Goal: Complete application form: Complete application form

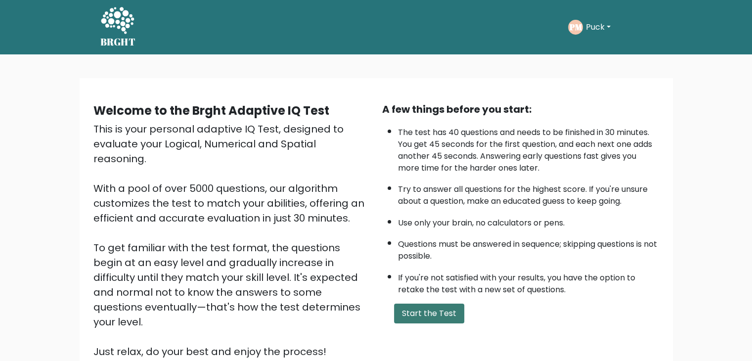
click at [410, 315] on button "Start the Test" at bounding box center [429, 314] width 70 height 20
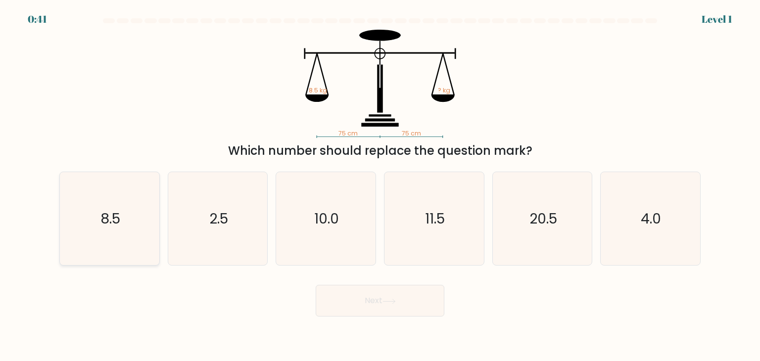
click at [108, 232] on icon "8.5" at bounding box center [109, 218] width 93 height 93
click at [380, 185] on input "a. 8.5" at bounding box center [380, 183] width 0 height 5
radio input "true"
click at [341, 305] on button "Next" at bounding box center [380, 301] width 129 height 32
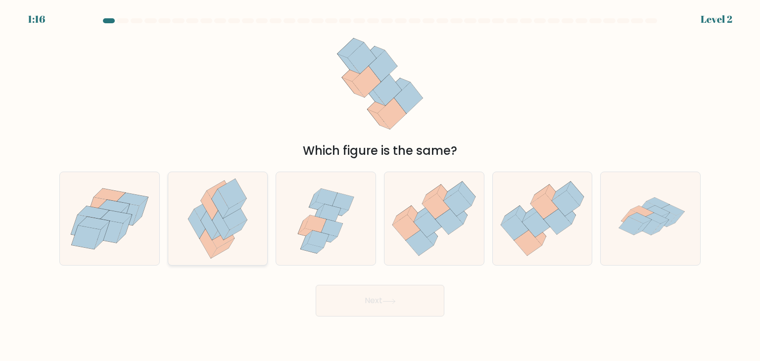
click at [221, 221] on icon at bounding box center [220, 225] width 17 height 29
click at [380, 185] on input "b." at bounding box center [380, 183] width 0 height 5
radio input "true"
click at [441, 222] on icon at bounding box center [449, 222] width 28 height 26
click at [380, 185] on input "d." at bounding box center [380, 183] width 0 height 5
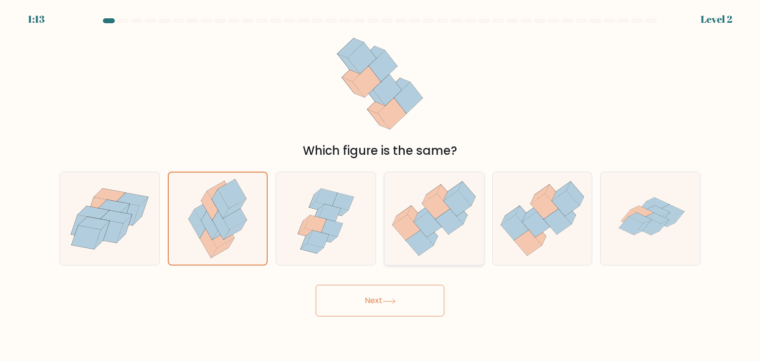
radio input "true"
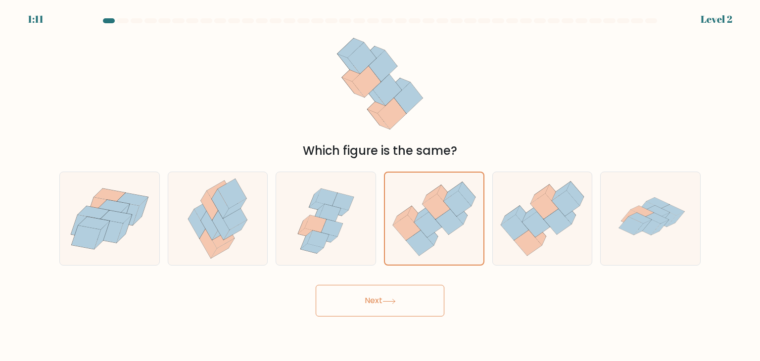
click at [391, 305] on button "Next" at bounding box center [380, 301] width 129 height 32
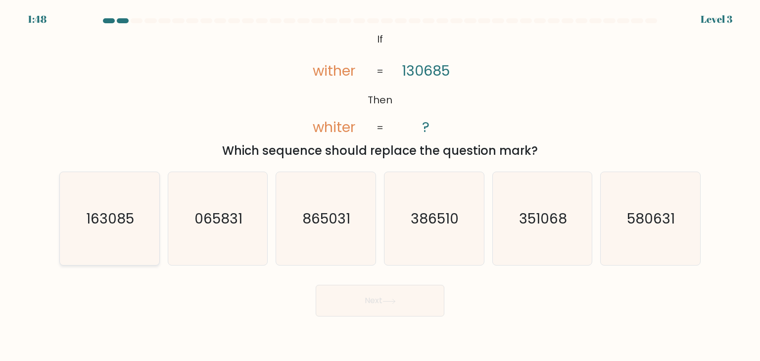
click at [94, 223] on text "163085" at bounding box center [111, 219] width 48 height 20
click at [380, 185] on input "a. 163085" at bounding box center [380, 183] width 0 height 5
radio input "true"
click at [332, 300] on button "Next" at bounding box center [380, 301] width 129 height 32
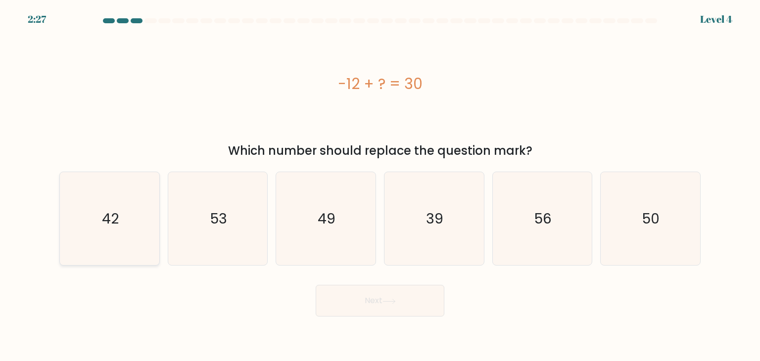
click at [150, 218] on icon "42" at bounding box center [109, 218] width 93 height 93
click at [380, 185] on input "a. 42" at bounding box center [380, 183] width 0 height 5
radio input "true"
click at [399, 295] on button "Next" at bounding box center [380, 301] width 129 height 32
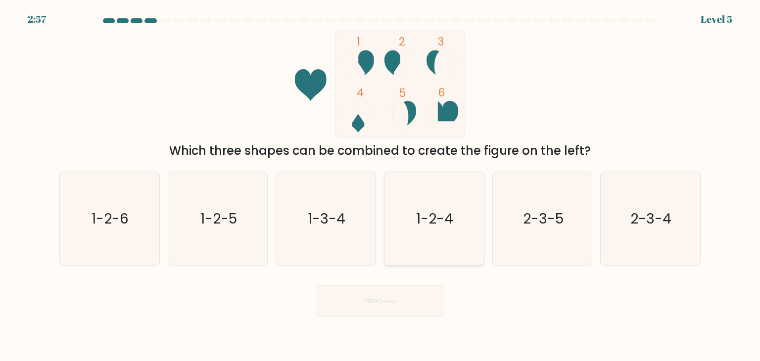
click at [424, 218] on text "1-2-4" at bounding box center [434, 219] width 37 height 20
click at [380, 185] on input "d. 1-2-4" at bounding box center [380, 183] width 0 height 5
radio input "true"
click at [384, 301] on button "Next" at bounding box center [380, 301] width 129 height 32
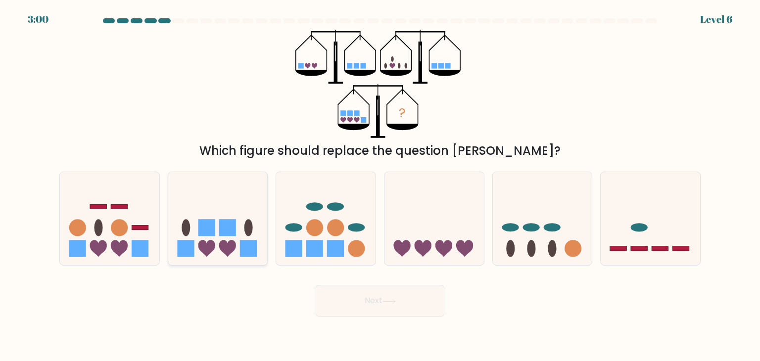
click at [262, 230] on icon at bounding box center [217, 219] width 99 height 82
click at [380, 185] on input "b." at bounding box center [380, 183] width 0 height 5
radio input "true"
click at [351, 301] on button "Next" at bounding box center [380, 301] width 129 height 32
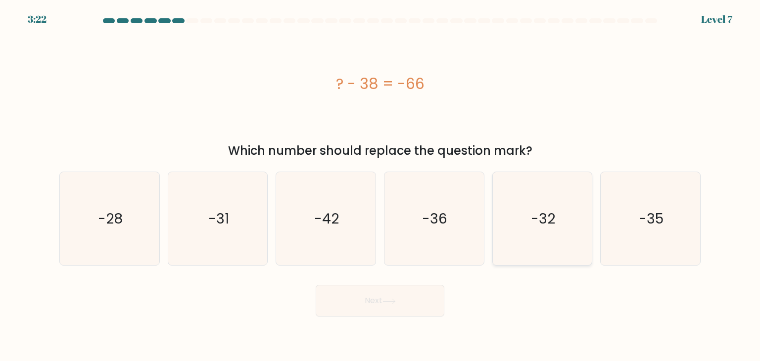
click at [505, 217] on icon "-32" at bounding box center [542, 218] width 93 height 93
click at [380, 185] on input "e. -32" at bounding box center [380, 183] width 0 height 5
radio input "true"
click at [387, 300] on icon at bounding box center [388, 301] width 13 height 5
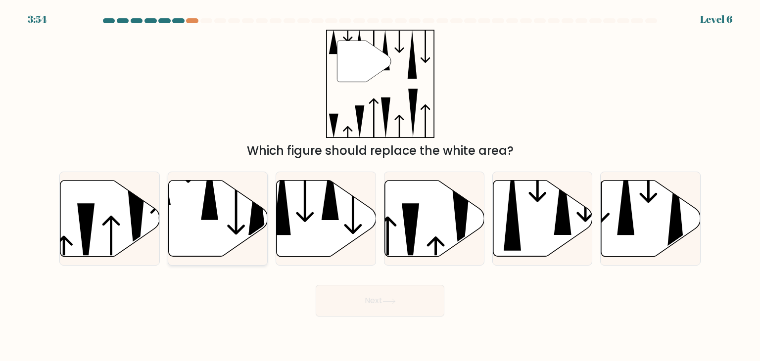
click at [214, 211] on icon at bounding box center [209, 190] width 17 height 60
click at [380, 185] on input "b." at bounding box center [380, 183] width 0 height 5
radio input "true"
click at [378, 295] on button "Next" at bounding box center [380, 301] width 129 height 32
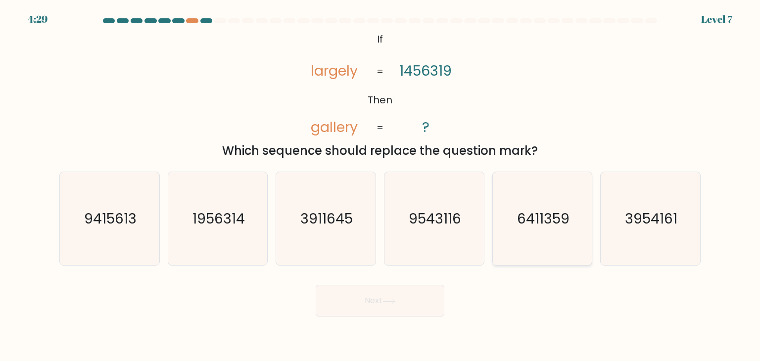
click at [512, 221] on icon "6411359" at bounding box center [542, 218] width 93 height 93
click at [380, 185] on input "e. 6411359" at bounding box center [380, 183] width 0 height 5
radio input "true"
click at [369, 301] on button "Next" at bounding box center [380, 301] width 129 height 32
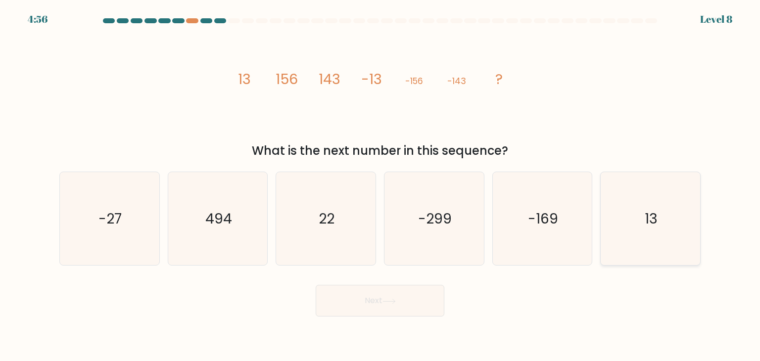
click at [621, 214] on icon "13" at bounding box center [649, 218] width 93 height 93
click at [380, 185] on input "f. 13" at bounding box center [380, 183] width 0 height 5
radio input "true"
click at [363, 306] on button "Next" at bounding box center [380, 301] width 129 height 32
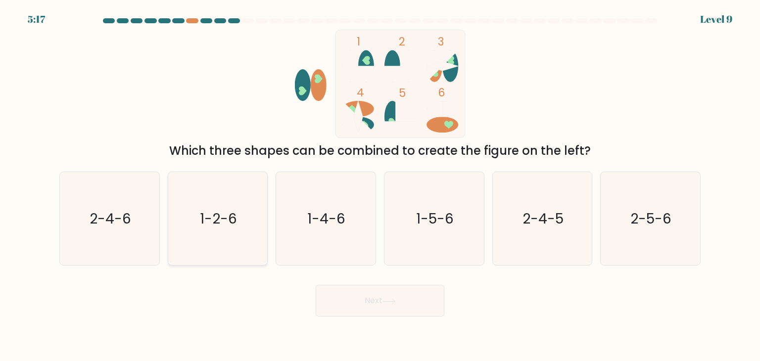
click at [216, 228] on icon "1-2-6" at bounding box center [217, 218] width 93 height 93
click at [380, 185] on input "b. 1-2-6" at bounding box center [380, 183] width 0 height 5
radio input "true"
click at [359, 303] on button "Next" at bounding box center [380, 301] width 129 height 32
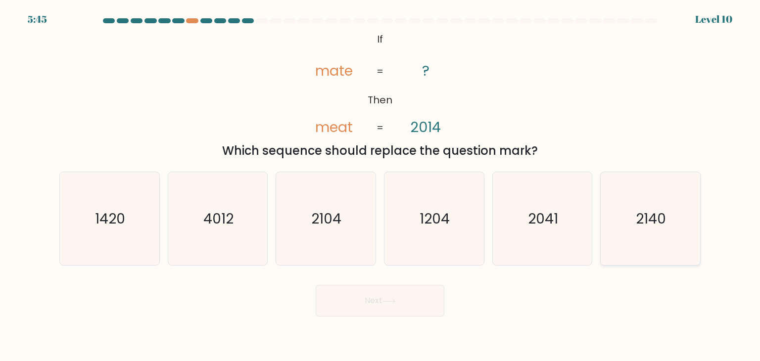
click at [643, 238] on icon "2140" at bounding box center [649, 218] width 93 height 93
click at [380, 185] on input "f. 2140" at bounding box center [380, 183] width 0 height 5
radio input "true"
click at [379, 308] on button "Next" at bounding box center [380, 301] width 129 height 32
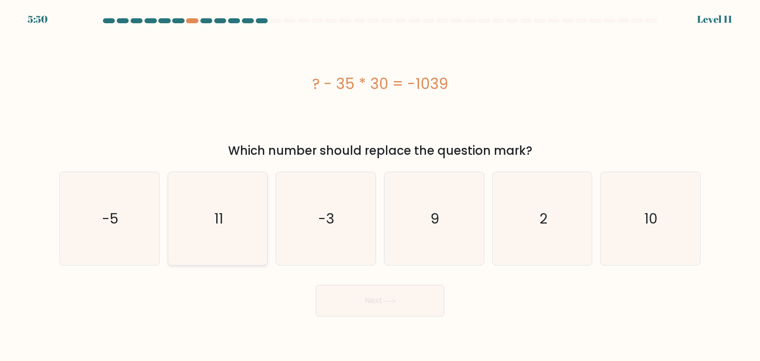
click at [226, 217] on icon "11" at bounding box center [217, 218] width 93 height 93
click at [380, 185] on input "b. 11" at bounding box center [380, 183] width 0 height 5
radio input "true"
click at [351, 307] on button "Next" at bounding box center [380, 301] width 129 height 32
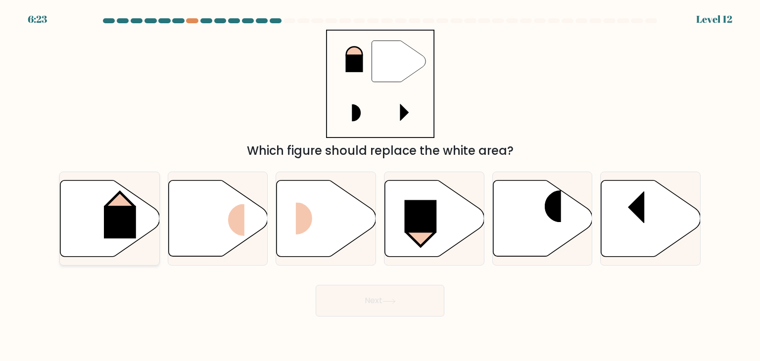
click at [121, 195] on rect at bounding box center [119, 206] width 28 height 28
click at [380, 185] on input "a." at bounding box center [380, 183] width 0 height 5
radio input "true"
click at [357, 295] on button "Next" at bounding box center [380, 301] width 129 height 32
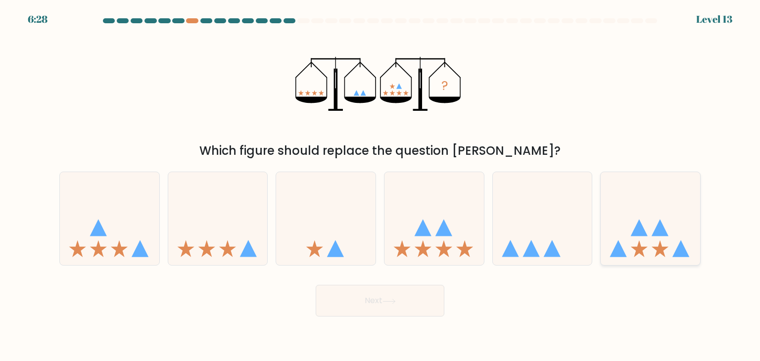
click at [654, 237] on icon at bounding box center [649, 219] width 99 height 82
click at [380, 185] on input "f." at bounding box center [380, 183] width 0 height 5
radio input "true"
click at [409, 295] on button "Next" at bounding box center [380, 301] width 129 height 32
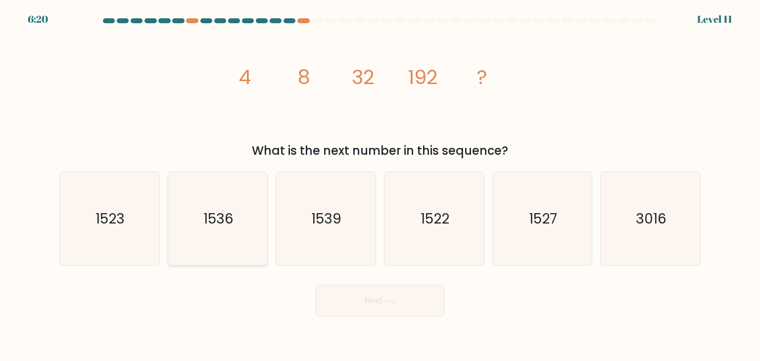
click at [263, 198] on icon "1536" at bounding box center [217, 218] width 93 height 93
click at [380, 185] on input "b. 1536" at bounding box center [380, 183] width 0 height 5
radio input "true"
click at [337, 301] on button "Next" at bounding box center [380, 301] width 129 height 32
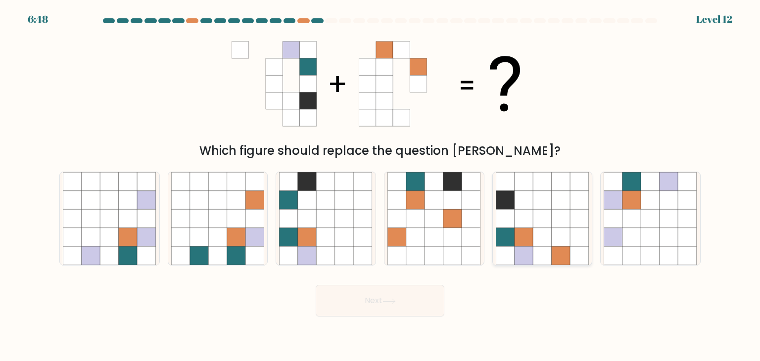
click at [540, 221] on icon at bounding box center [542, 218] width 19 height 19
click at [380, 185] on input "e." at bounding box center [380, 183] width 0 height 5
radio input "true"
click at [385, 308] on button "Next" at bounding box center [380, 301] width 129 height 32
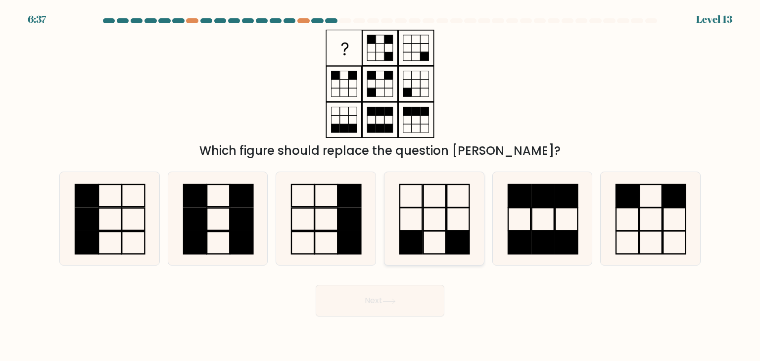
click at [434, 201] on icon at bounding box center [433, 218] width 93 height 93
click at [380, 185] on input "d." at bounding box center [380, 183] width 0 height 5
radio input "true"
click at [380, 302] on button "Next" at bounding box center [380, 301] width 129 height 32
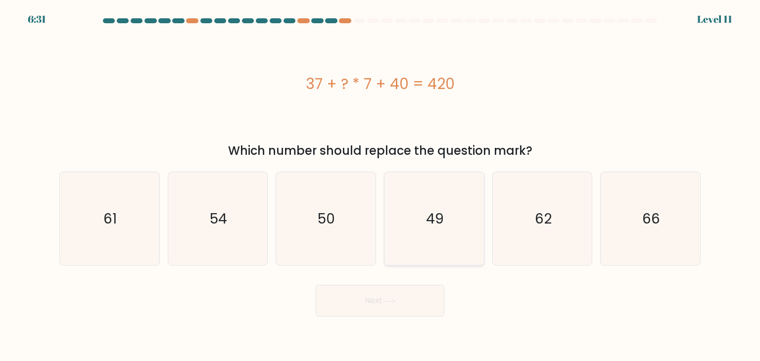
click at [443, 249] on icon "49" at bounding box center [433, 218] width 93 height 93
click at [380, 185] on input "d. 49" at bounding box center [380, 183] width 0 height 5
radio input "true"
click at [376, 305] on button "Next" at bounding box center [380, 301] width 129 height 32
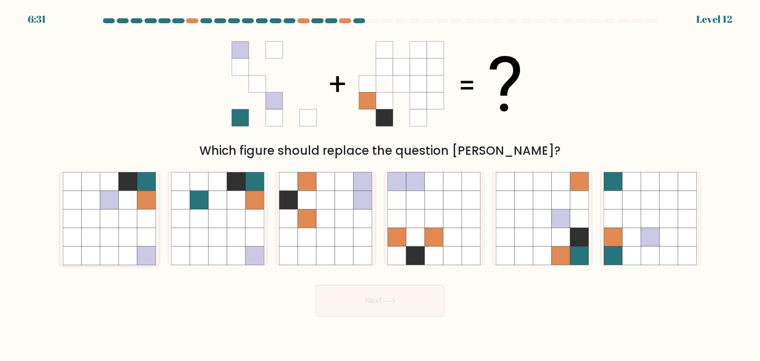
click at [126, 242] on icon at bounding box center [128, 237] width 19 height 19
click at [380, 185] on input "a." at bounding box center [380, 183] width 0 height 5
radio input "true"
click at [360, 300] on button "Next" at bounding box center [380, 301] width 129 height 32
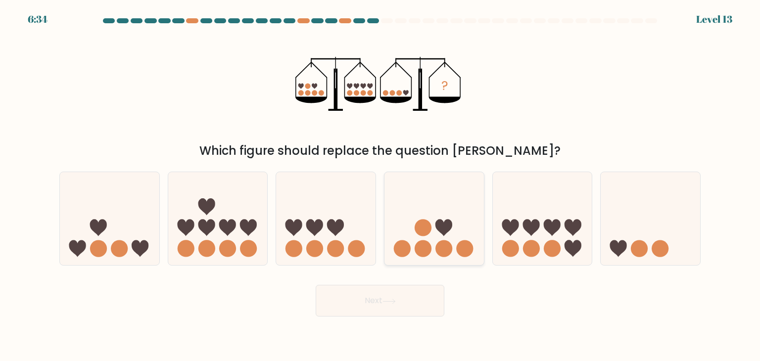
click at [430, 209] on icon at bounding box center [433, 219] width 99 height 82
click at [380, 185] on input "d." at bounding box center [380, 183] width 0 height 5
radio input "true"
click at [314, 242] on circle at bounding box center [314, 248] width 17 height 17
click at [380, 185] on input "c." at bounding box center [380, 183] width 0 height 5
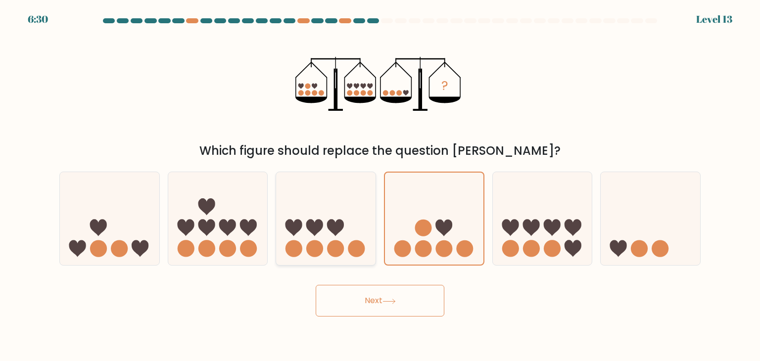
radio input "true"
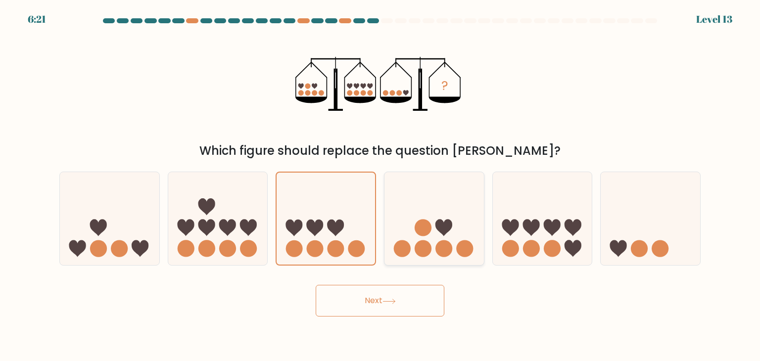
click at [431, 240] on icon at bounding box center [433, 219] width 99 height 82
click at [380, 185] on input "d." at bounding box center [380, 183] width 0 height 5
radio input "true"
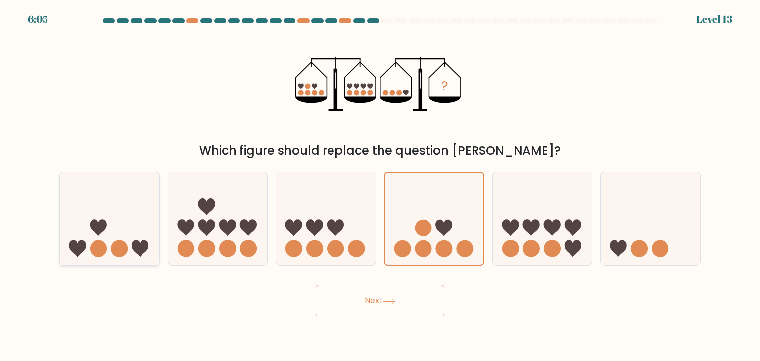
click at [132, 240] on icon at bounding box center [109, 219] width 99 height 82
click at [380, 185] on input "a." at bounding box center [380, 183] width 0 height 5
radio input "true"
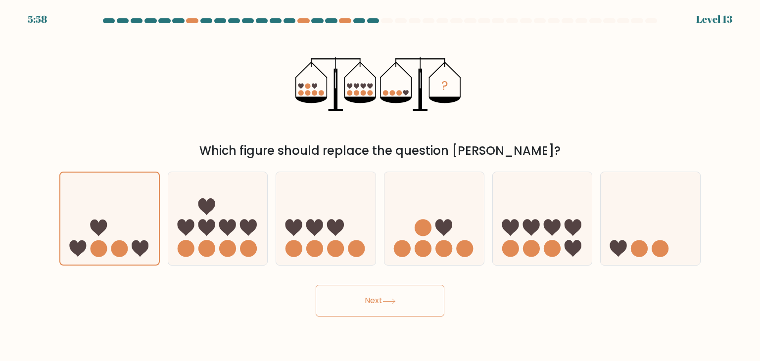
click at [364, 300] on button "Next" at bounding box center [380, 301] width 129 height 32
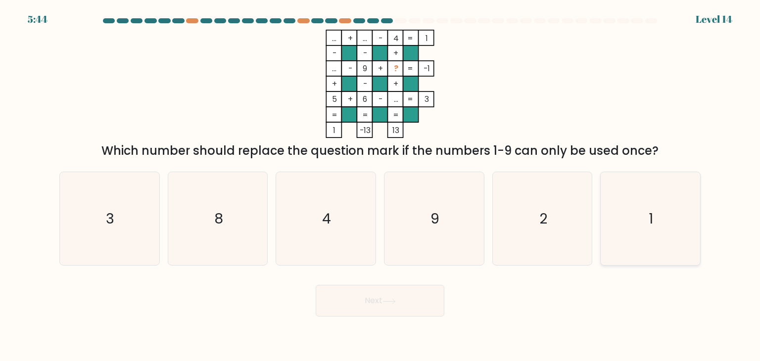
click at [611, 206] on icon "1" at bounding box center [649, 218] width 93 height 93
click at [380, 185] on input "f. 1" at bounding box center [380, 183] width 0 height 5
radio input "true"
click at [377, 304] on button "Next" at bounding box center [380, 301] width 129 height 32
click at [368, 303] on button "Next" at bounding box center [380, 301] width 129 height 32
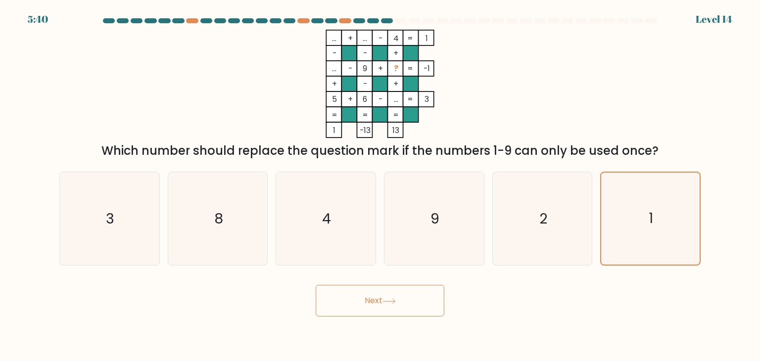
click at [531, 338] on body "5:40 Level 14" at bounding box center [380, 180] width 760 height 361
click at [414, 296] on button "Next" at bounding box center [380, 301] width 129 height 32
click at [493, 313] on div "Next" at bounding box center [379, 296] width 653 height 39
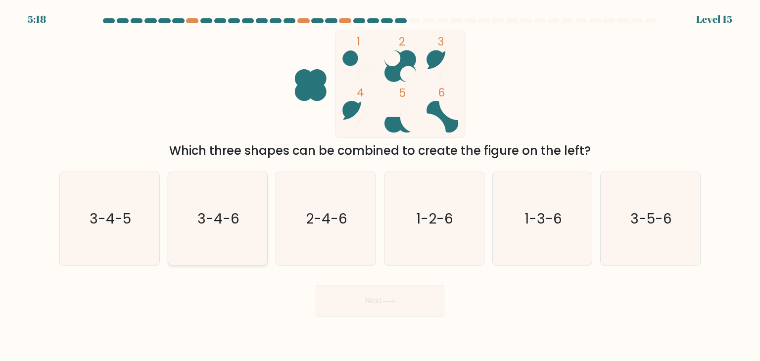
click at [244, 204] on icon "3-4-6" at bounding box center [217, 218] width 93 height 93
click at [380, 185] on input "b. 3-4-6" at bounding box center [380, 183] width 0 height 5
radio input "true"
click at [378, 302] on button "Next" at bounding box center [380, 301] width 129 height 32
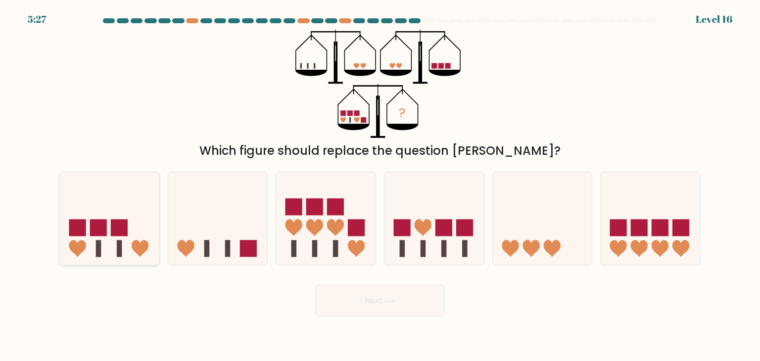
click at [147, 196] on icon at bounding box center [109, 219] width 99 height 82
click at [380, 185] on input "a." at bounding box center [380, 183] width 0 height 5
radio input "true"
click at [301, 206] on rect at bounding box center [293, 206] width 17 height 17
click at [380, 185] on input "c." at bounding box center [380, 183] width 0 height 5
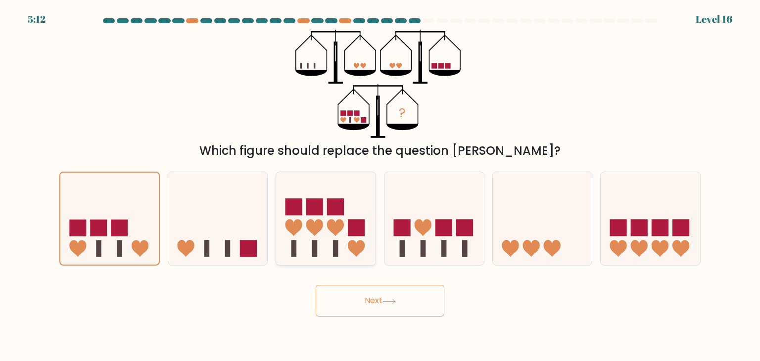
radio input "true"
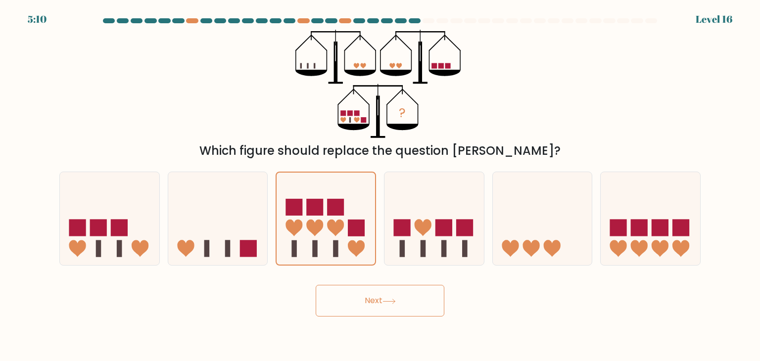
click at [373, 302] on button "Next" at bounding box center [380, 301] width 129 height 32
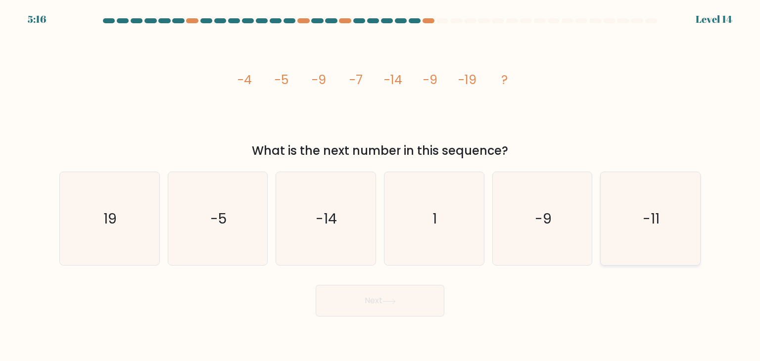
click at [667, 198] on icon "-11" at bounding box center [649, 218] width 93 height 93
click at [380, 185] on input "f. -11" at bounding box center [380, 183] width 0 height 5
radio input "true"
click at [400, 295] on button "Next" at bounding box center [380, 301] width 129 height 32
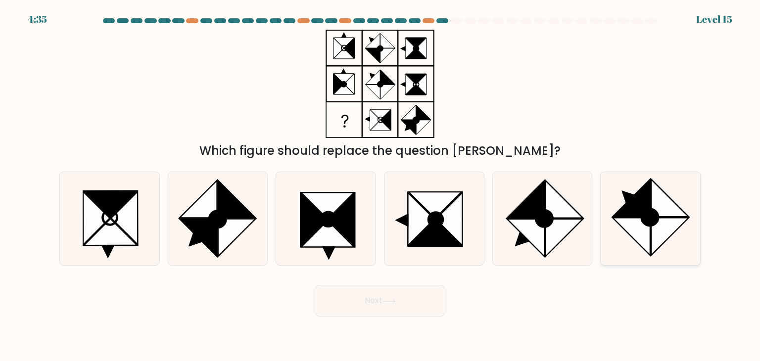
click at [626, 207] on icon at bounding box center [632, 199] width 38 height 38
click at [380, 185] on input "f." at bounding box center [380, 183] width 0 height 5
radio input "true"
click at [382, 296] on button "Next" at bounding box center [380, 301] width 129 height 32
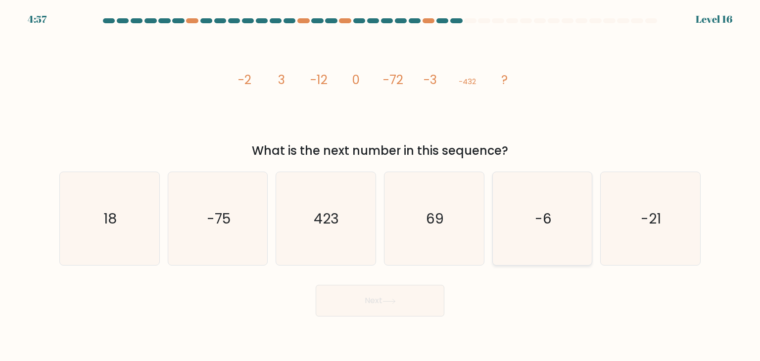
click at [508, 193] on icon "-6" at bounding box center [542, 218] width 93 height 93
click at [380, 185] on input "e. -6" at bounding box center [380, 183] width 0 height 5
radio input "true"
click at [411, 298] on button "Next" at bounding box center [380, 301] width 129 height 32
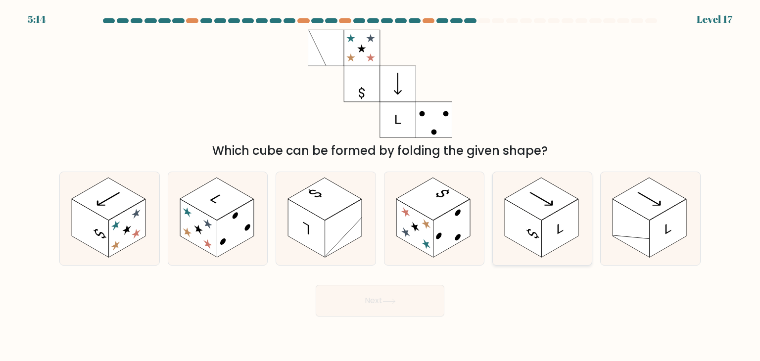
click at [533, 222] on rect at bounding box center [522, 228] width 37 height 58
click at [380, 185] on input "e." at bounding box center [380, 183] width 0 height 5
radio input "true"
click at [404, 296] on button "Next" at bounding box center [380, 301] width 129 height 32
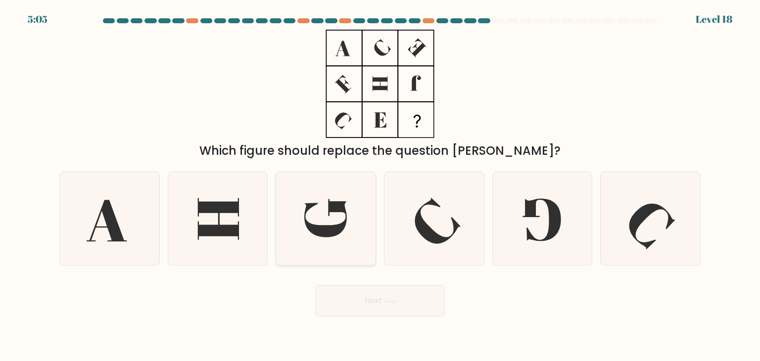
click at [339, 214] on icon at bounding box center [325, 218] width 93 height 93
click at [380, 185] on input "c." at bounding box center [380, 183] width 0 height 5
radio input "true"
click at [520, 206] on icon at bounding box center [542, 218] width 93 height 93
click at [380, 185] on input "e." at bounding box center [380, 183] width 0 height 5
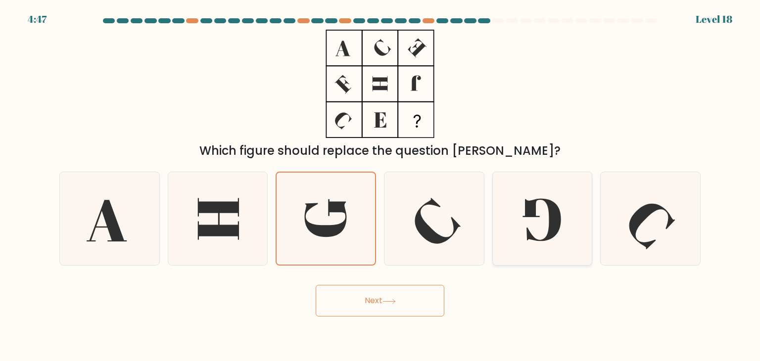
radio input "true"
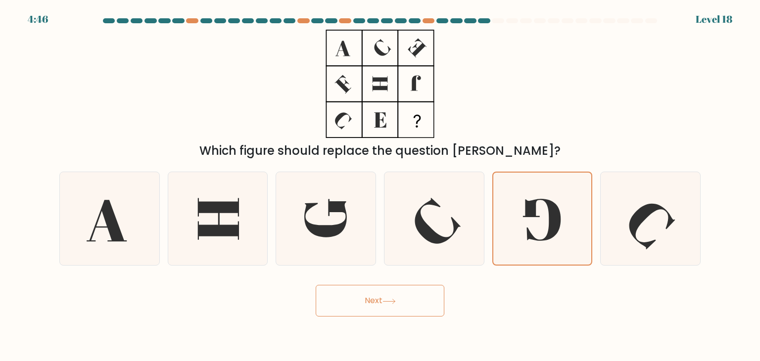
click at [403, 307] on button "Next" at bounding box center [380, 301] width 129 height 32
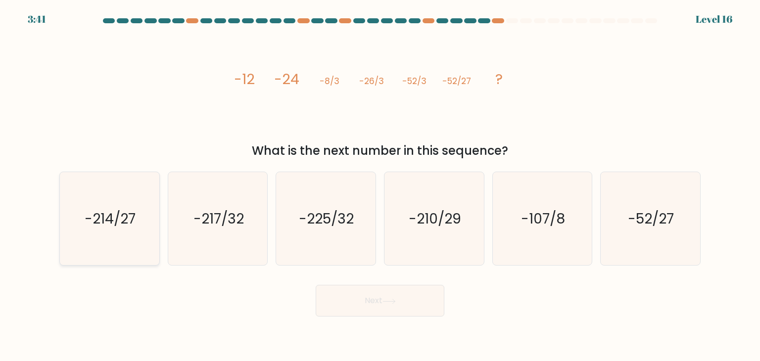
click at [144, 233] on icon "-214/27" at bounding box center [109, 218] width 93 height 93
click at [380, 185] on input "a. -214/27" at bounding box center [380, 183] width 0 height 5
radio input "true"
click at [366, 306] on button "Next" at bounding box center [380, 301] width 129 height 32
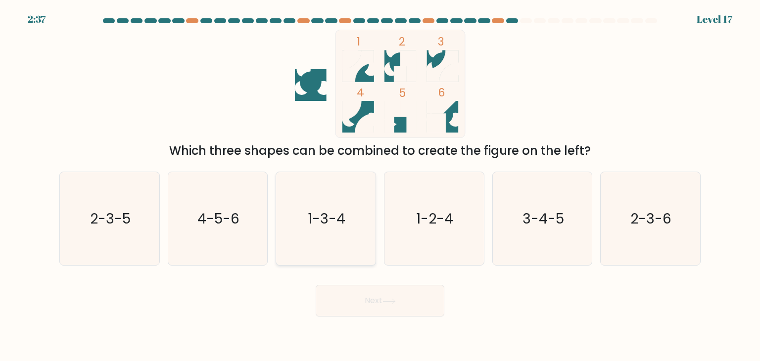
click at [295, 209] on icon "1-3-4" at bounding box center [325, 218] width 93 height 93
click at [380, 185] on input "c. 1-3-4" at bounding box center [380, 183] width 0 height 5
radio input "true"
click at [363, 300] on button "Next" at bounding box center [380, 301] width 129 height 32
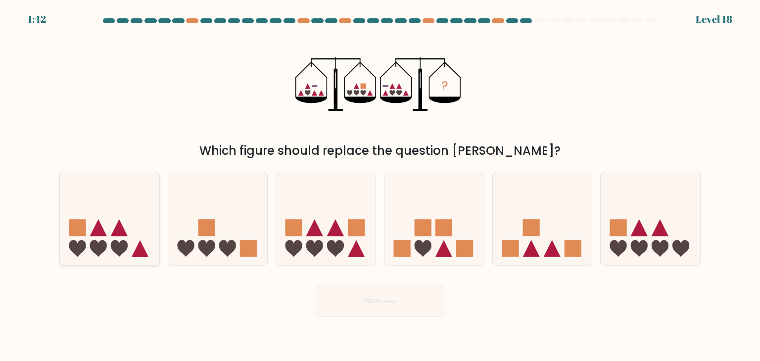
click at [146, 240] on icon at bounding box center [109, 219] width 99 height 82
click at [380, 185] on input "a." at bounding box center [380, 183] width 0 height 5
radio input "true"
click at [360, 310] on button "Next" at bounding box center [380, 301] width 129 height 32
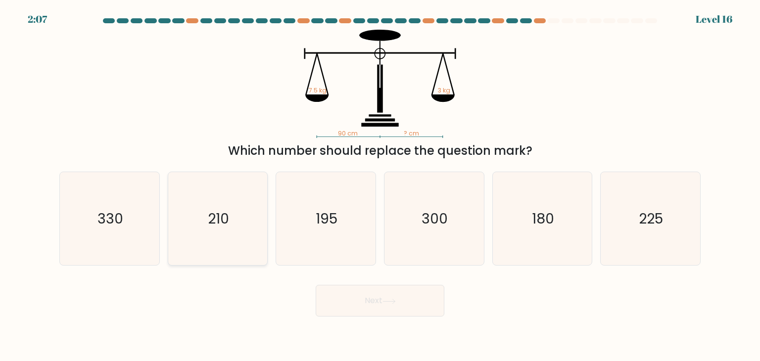
click at [240, 258] on icon "210" at bounding box center [217, 218] width 93 height 93
click at [380, 185] on input "b. 210" at bounding box center [380, 183] width 0 height 5
radio input "true"
click at [406, 316] on button "Next" at bounding box center [380, 301] width 129 height 32
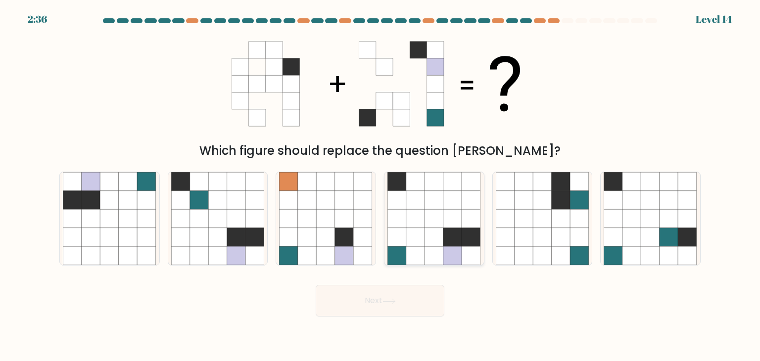
click at [415, 234] on icon at bounding box center [415, 237] width 19 height 19
click at [380, 185] on input "d." at bounding box center [380, 183] width 0 height 5
radio input "true"
click at [376, 304] on button "Next" at bounding box center [380, 301] width 129 height 32
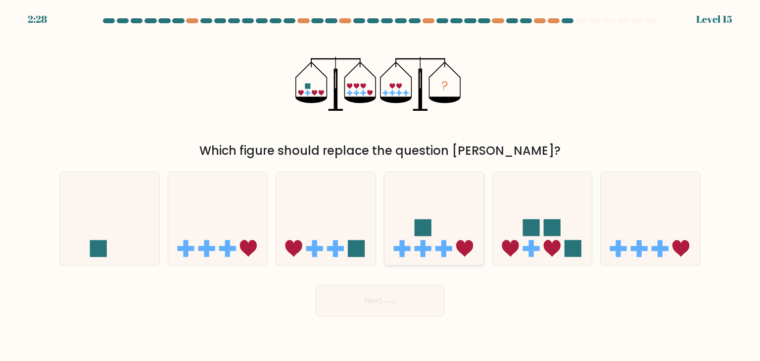
click at [429, 217] on icon at bounding box center [433, 219] width 99 height 82
click at [380, 185] on input "d." at bounding box center [380, 183] width 0 height 5
radio input "true"
click at [388, 299] on icon at bounding box center [388, 301] width 13 height 5
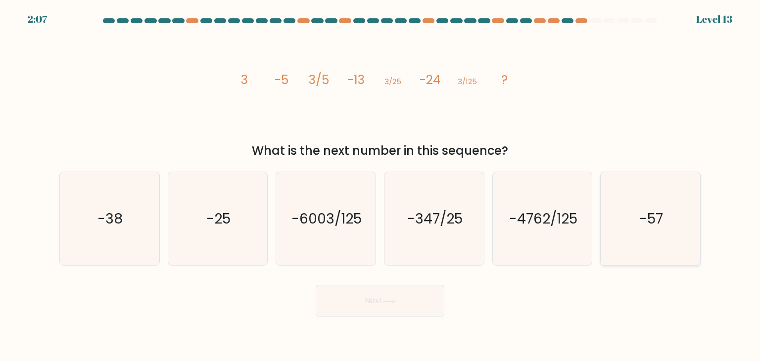
click at [647, 203] on icon "-57" at bounding box center [649, 218] width 93 height 93
click at [380, 185] on input "f. -57" at bounding box center [380, 183] width 0 height 5
radio input "true"
click at [405, 299] on button "Next" at bounding box center [380, 301] width 129 height 32
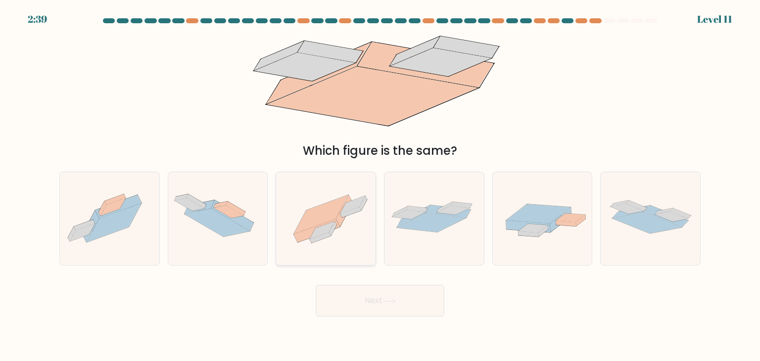
click at [347, 243] on icon at bounding box center [325, 219] width 99 height 74
click at [380, 185] on input "c." at bounding box center [380, 183] width 0 height 5
radio input "true"
click at [368, 303] on button "Next" at bounding box center [380, 301] width 129 height 32
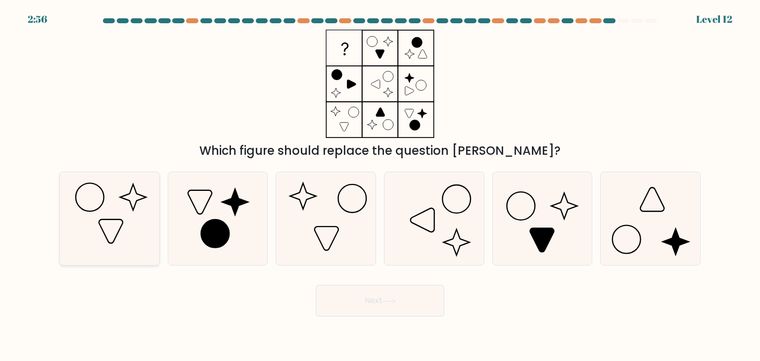
click at [92, 216] on icon at bounding box center [109, 218] width 93 height 93
click at [380, 185] on input "a." at bounding box center [380, 183] width 0 height 5
radio input "true"
click at [643, 197] on icon at bounding box center [649, 218] width 93 height 93
click at [380, 185] on input "f." at bounding box center [380, 183] width 0 height 5
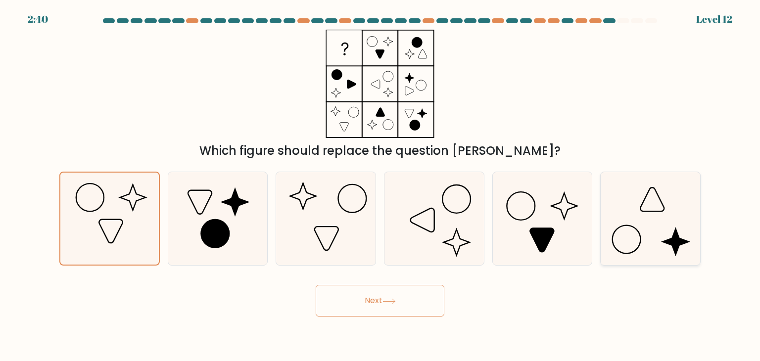
radio input "true"
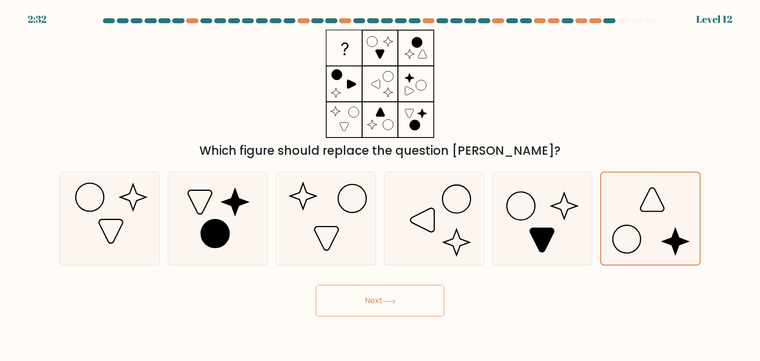
click at [385, 304] on button "Next" at bounding box center [380, 301] width 129 height 32
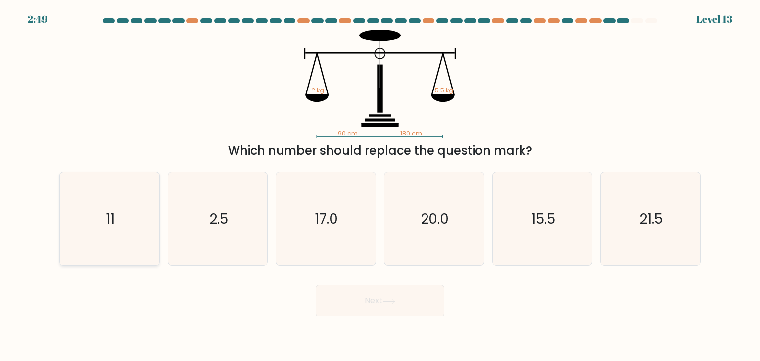
click at [125, 218] on icon "11" at bounding box center [109, 218] width 93 height 93
click at [380, 185] on input "a. 11" at bounding box center [380, 183] width 0 height 5
radio input "true"
click at [365, 295] on button "Next" at bounding box center [380, 301] width 129 height 32
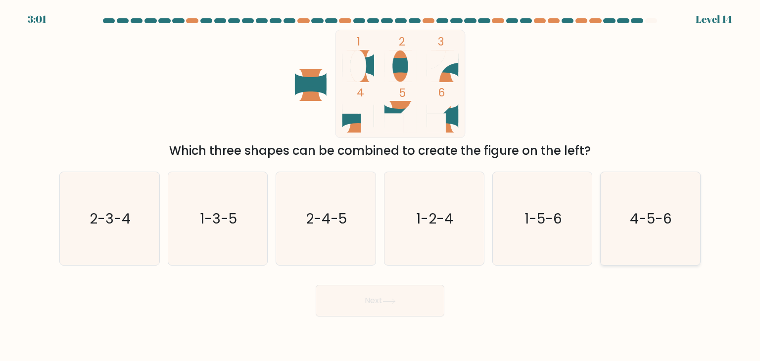
click at [637, 214] on text "4-5-6" at bounding box center [651, 219] width 42 height 20
click at [380, 185] on input "f. 4-5-6" at bounding box center [380, 183] width 0 height 5
radio input "true"
click at [410, 300] on button "Next" at bounding box center [380, 301] width 129 height 32
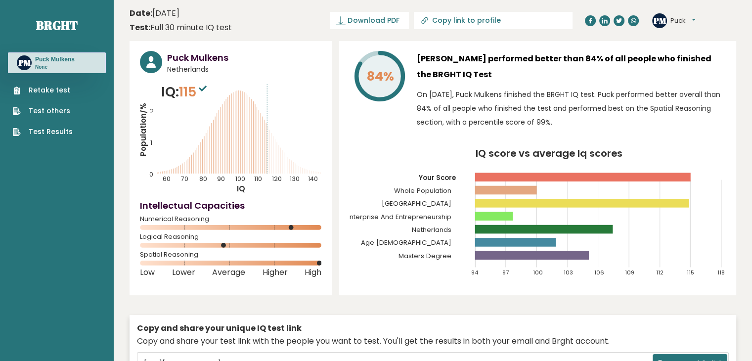
scroll to position [0, 0]
